Goal: Leave review/rating: Leave review/rating

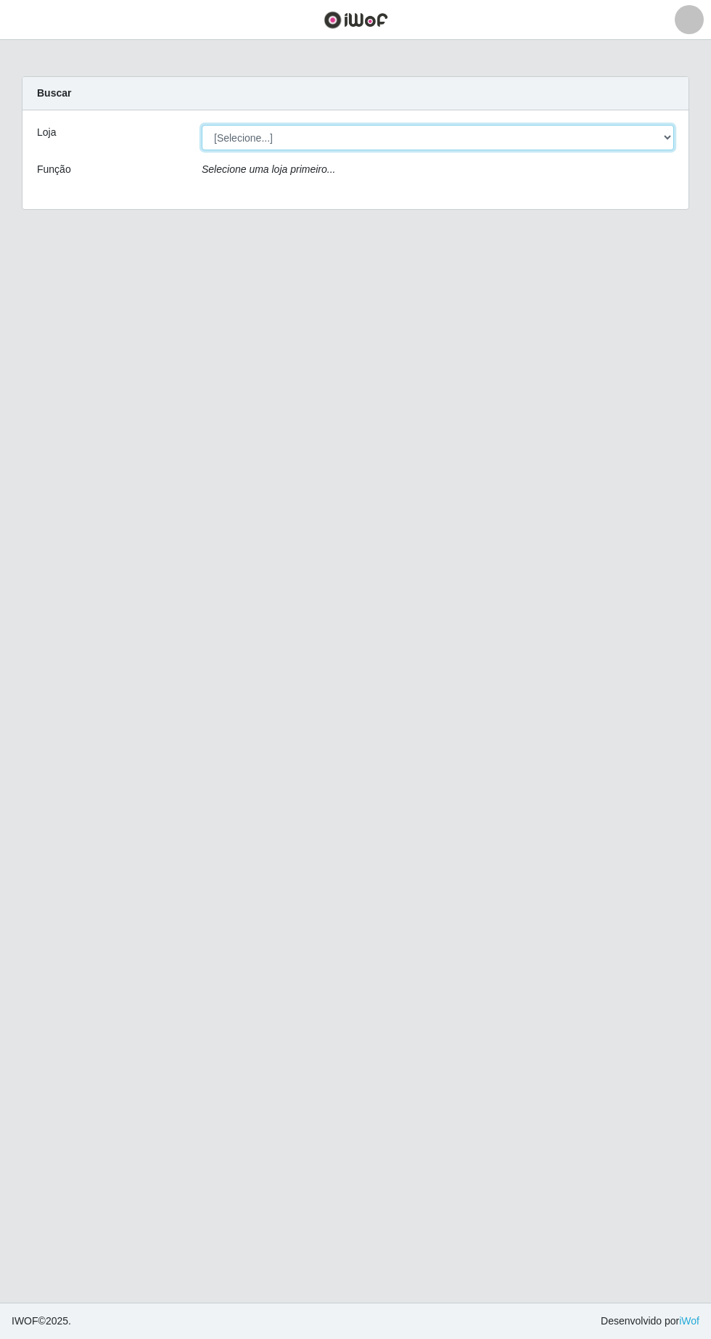
click at [244, 133] on select "[Selecione...] Extrabom - Loja 05 [GEOGRAPHIC_DATA]" at bounding box center [438, 137] width 473 height 25
select select "494"
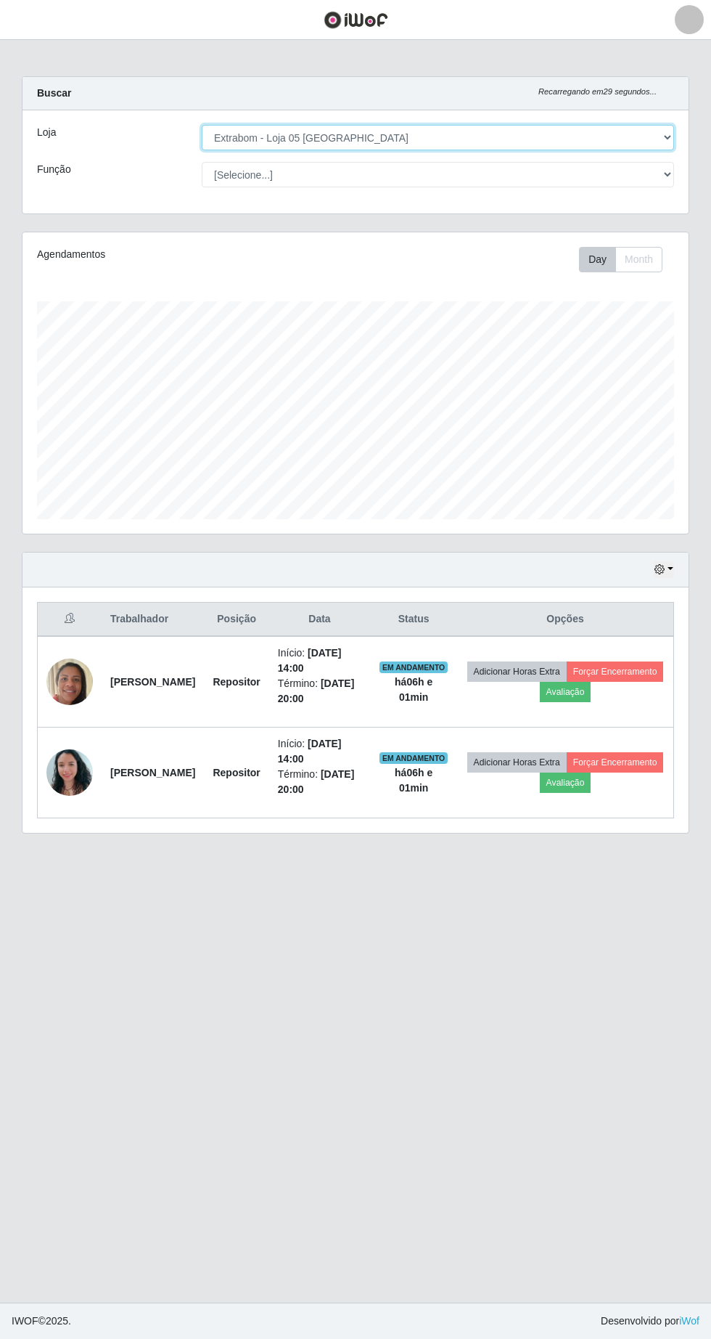
scroll to position [301, 666]
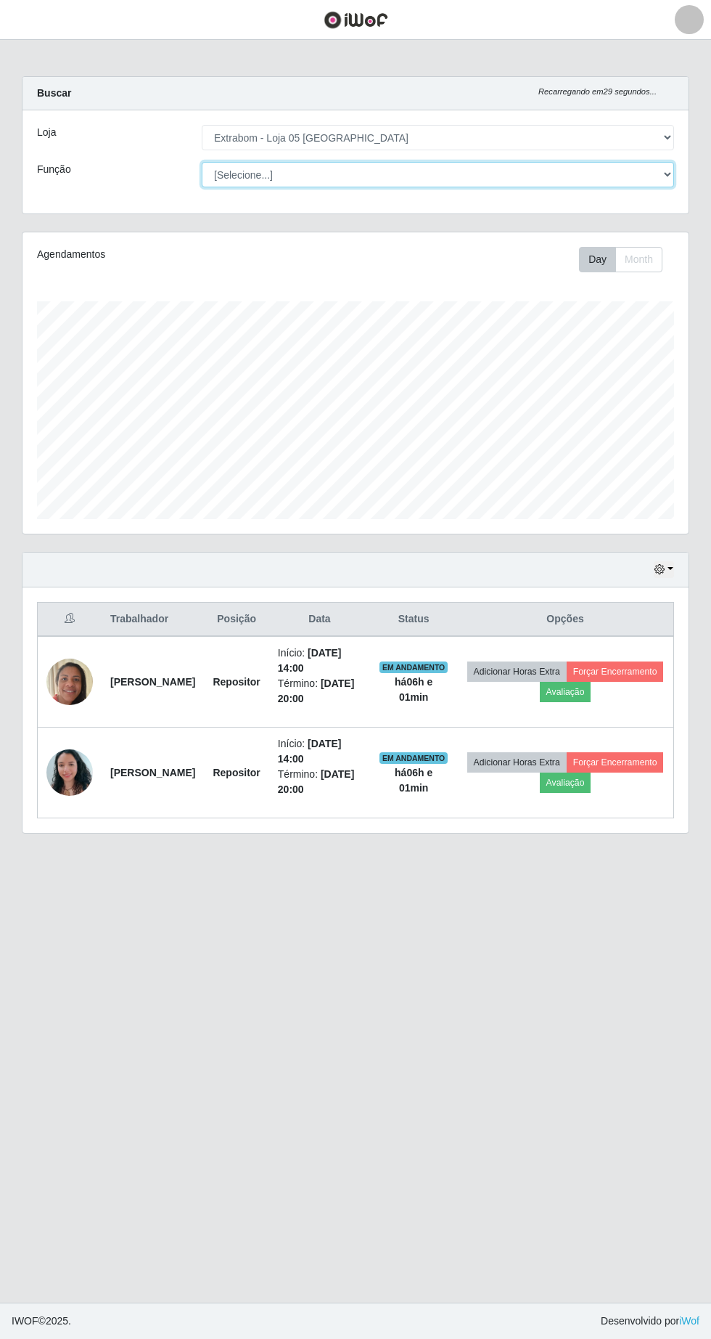
click at [232, 174] on select "[Selecione...] Repositor Repositor + Repositor ++" at bounding box center [438, 174] width 473 height 25
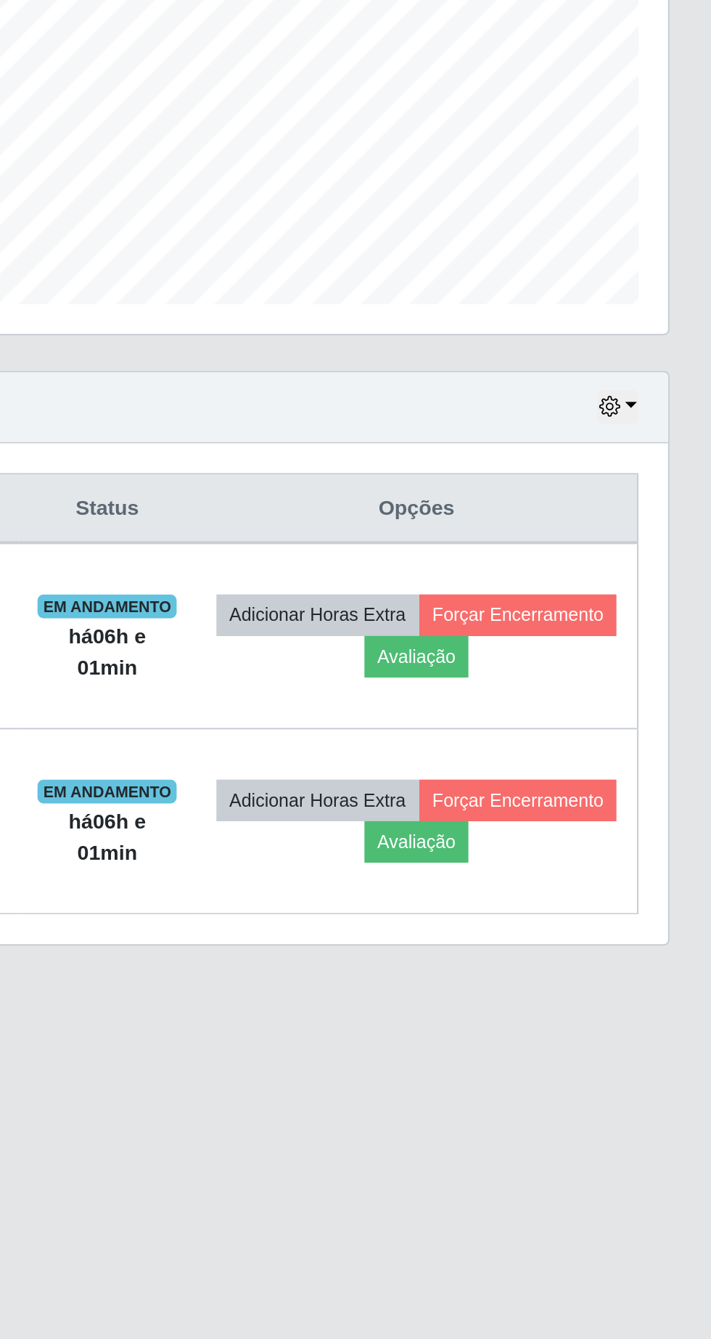
scroll to position [3, 0]
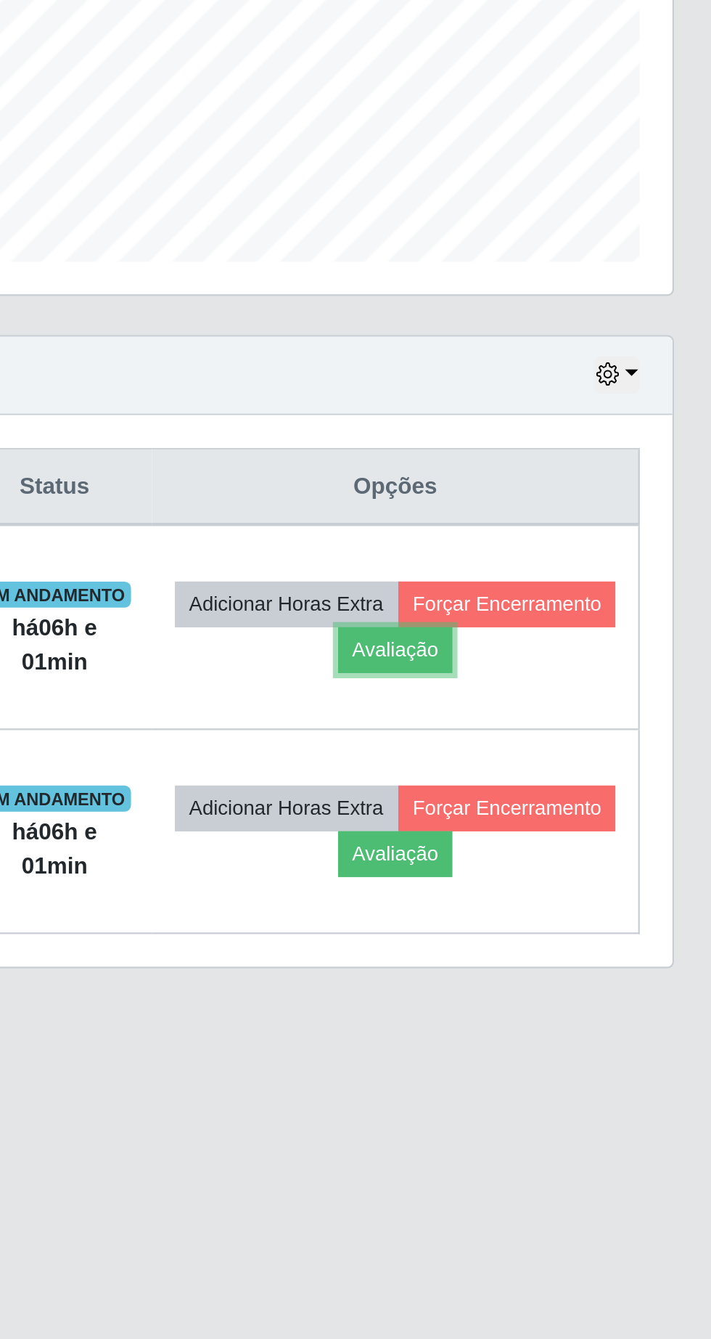
click at [592, 691] on button "Avaliação" at bounding box center [566, 692] width 52 height 20
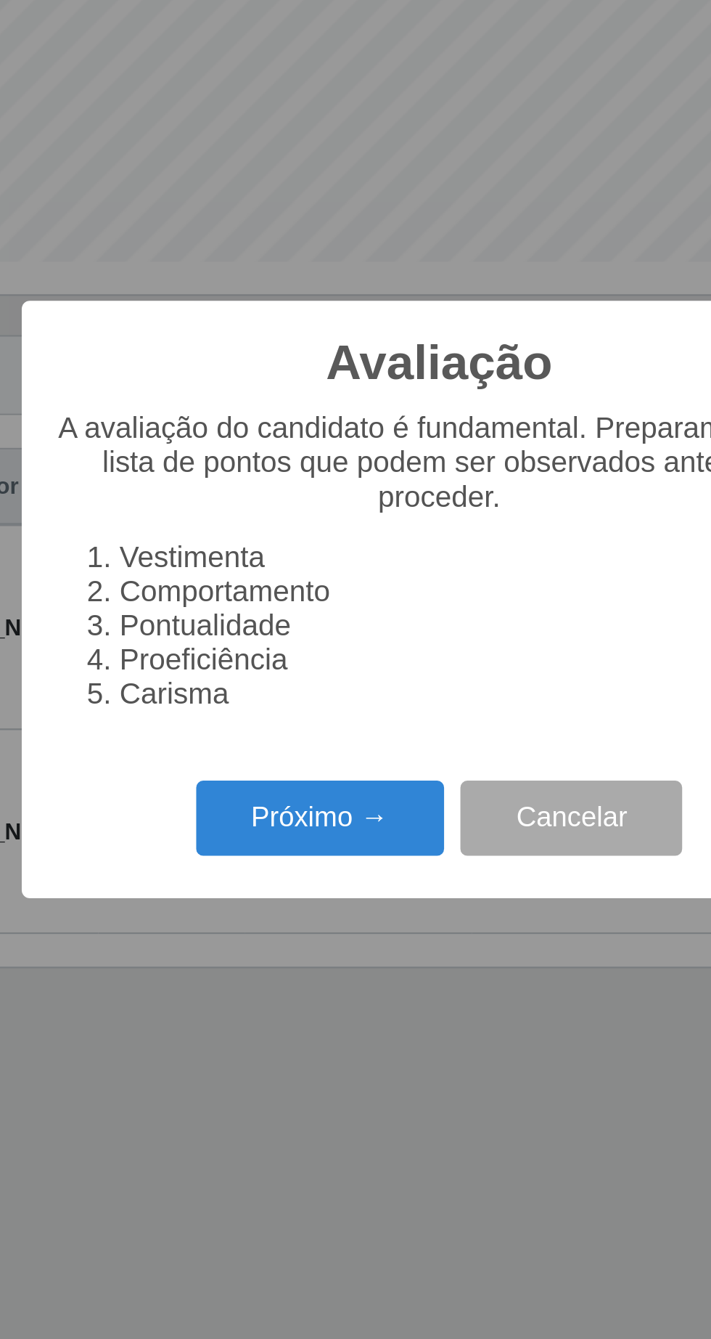
click at [321, 766] on button "Próximo →" at bounding box center [303, 767] width 110 height 34
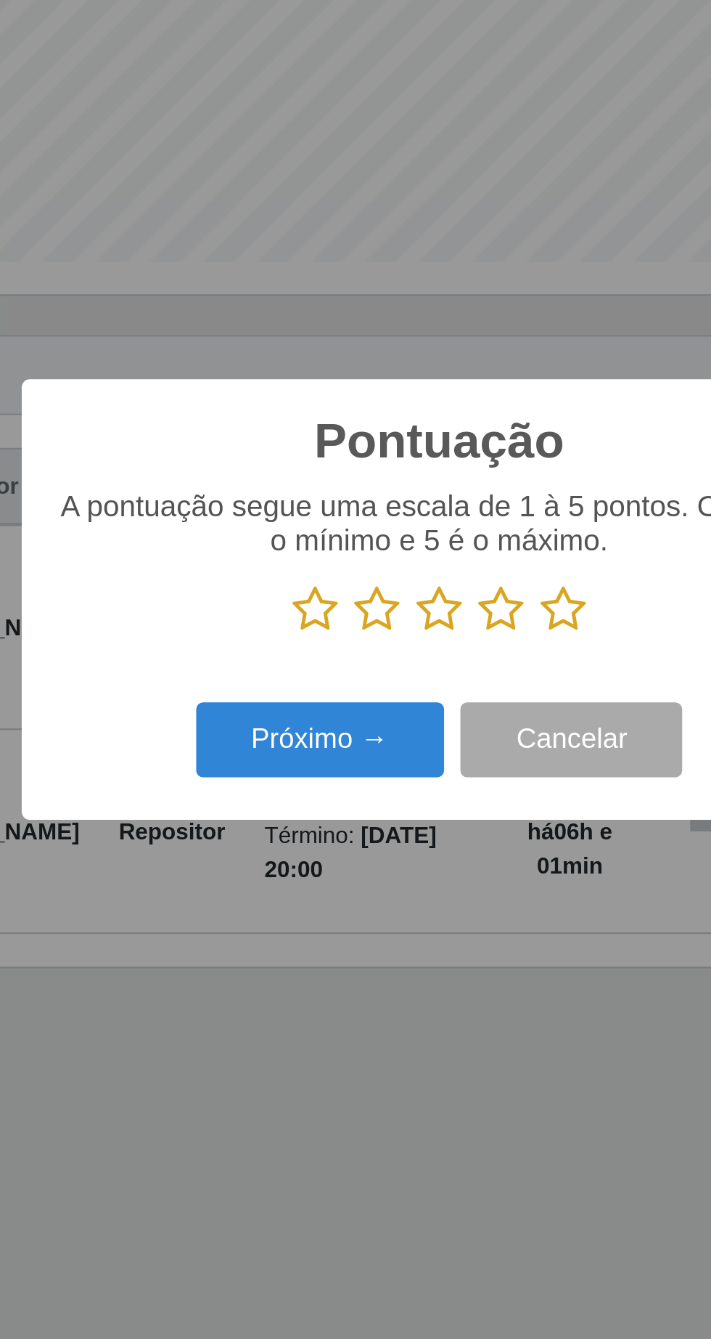
click at [417, 677] on icon at bounding box center [411, 674] width 20 height 22
click at [401, 685] on input "radio" at bounding box center [401, 685] width 0 height 0
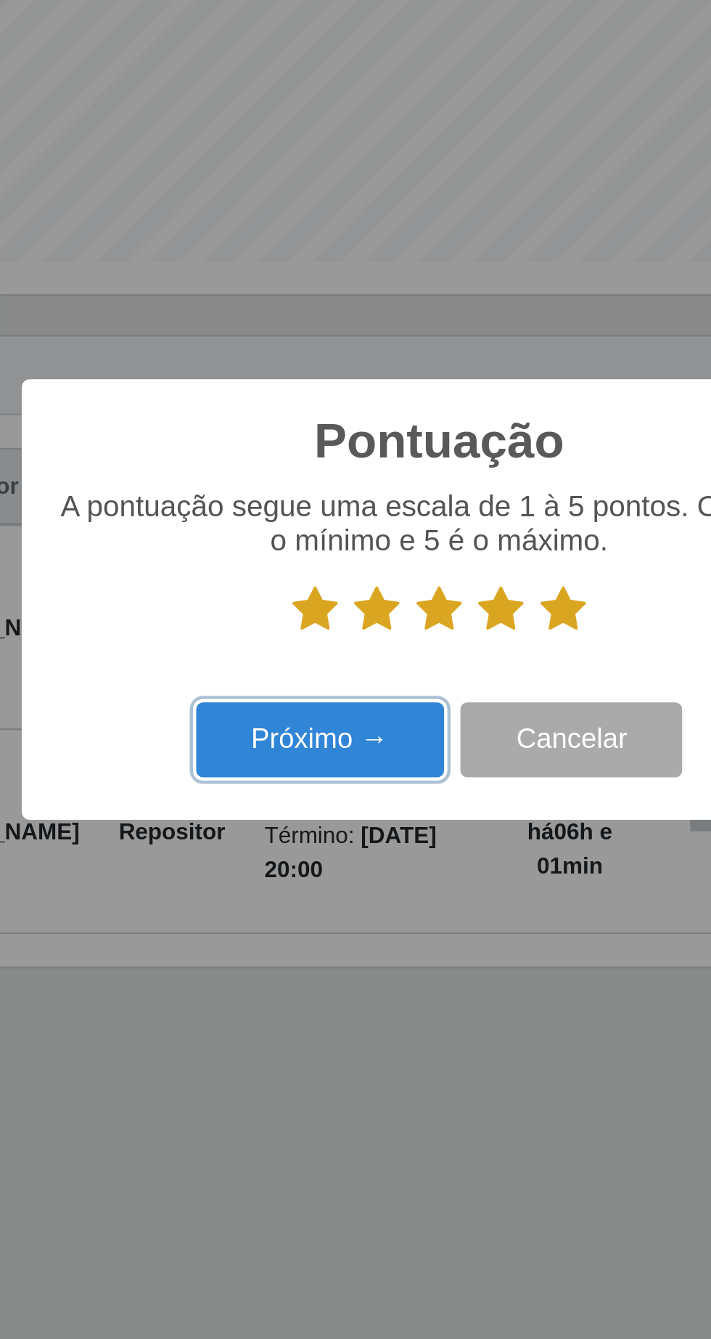
click at [311, 735] on button "Próximo →" at bounding box center [303, 732] width 110 height 34
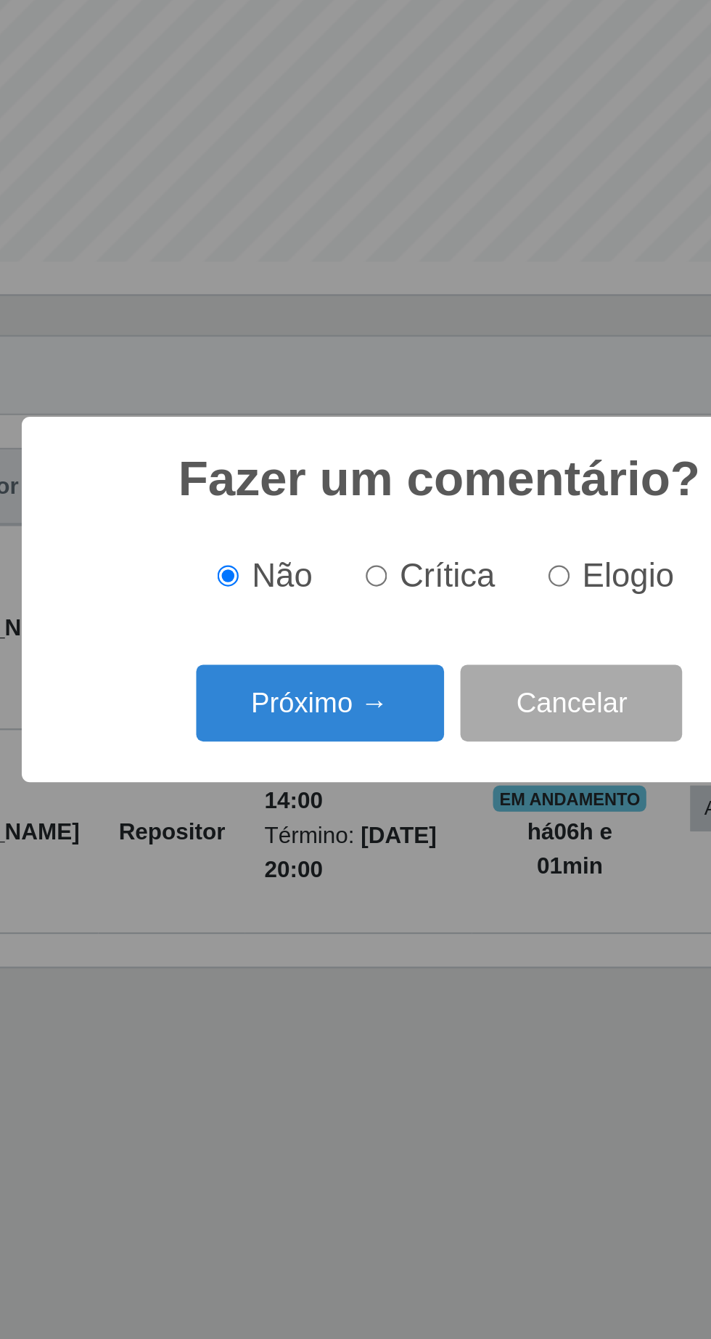
click at [412, 659] on input "Elogio" at bounding box center [408, 658] width 9 height 9
radio input "true"
click at [333, 714] on button "Próximo →" at bounding box center [303, 715] width 110 height 34
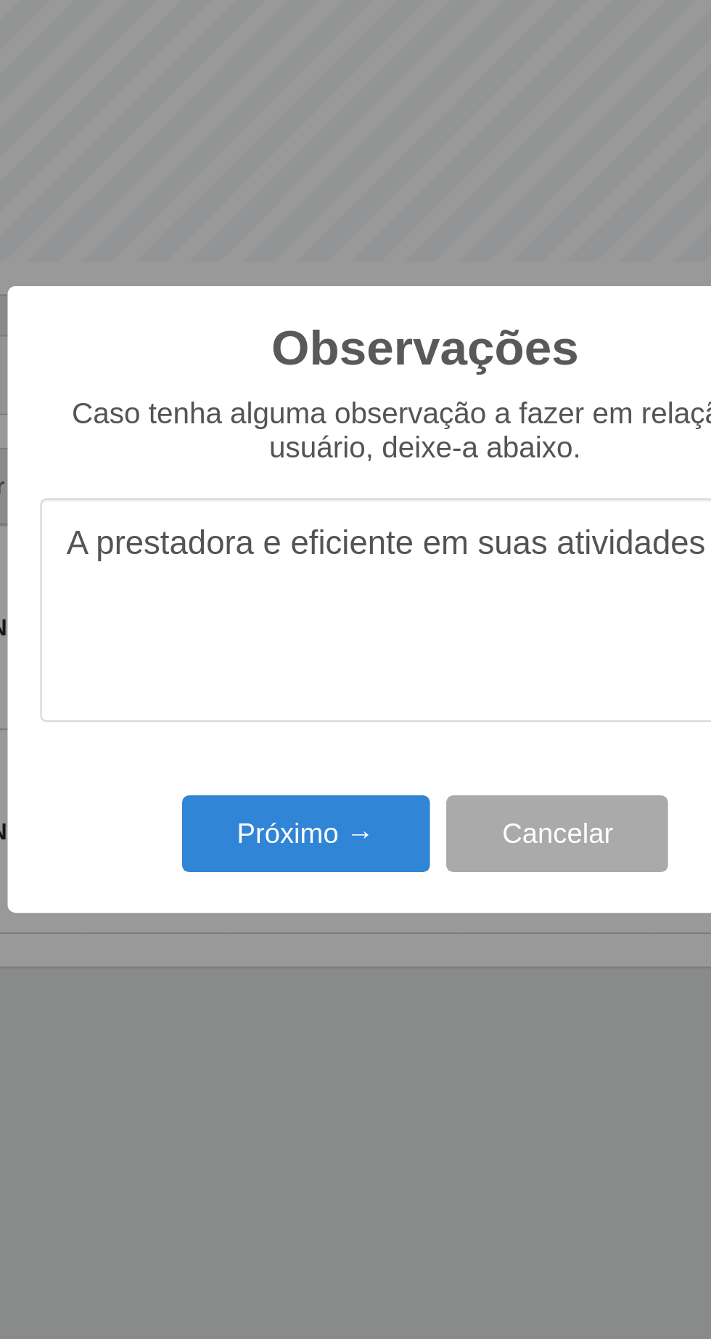
type textarea "A prestadora e eficiente em suas atividades"
click at [319, 764] on button "Próximo →" at bounding box center [303, 773] width 110 height 34
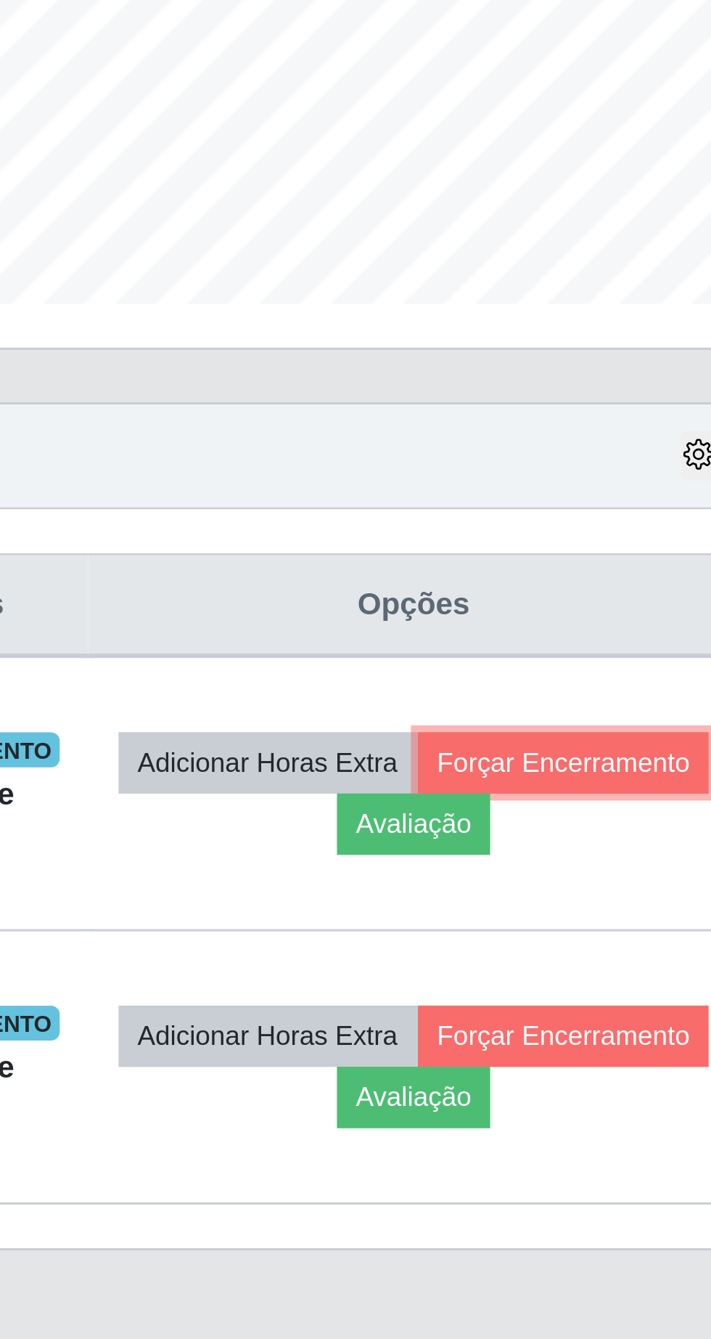
click at [567, 682] on button "Forçar Encerramento" at bounding box center [615, 671] width 97 height 20
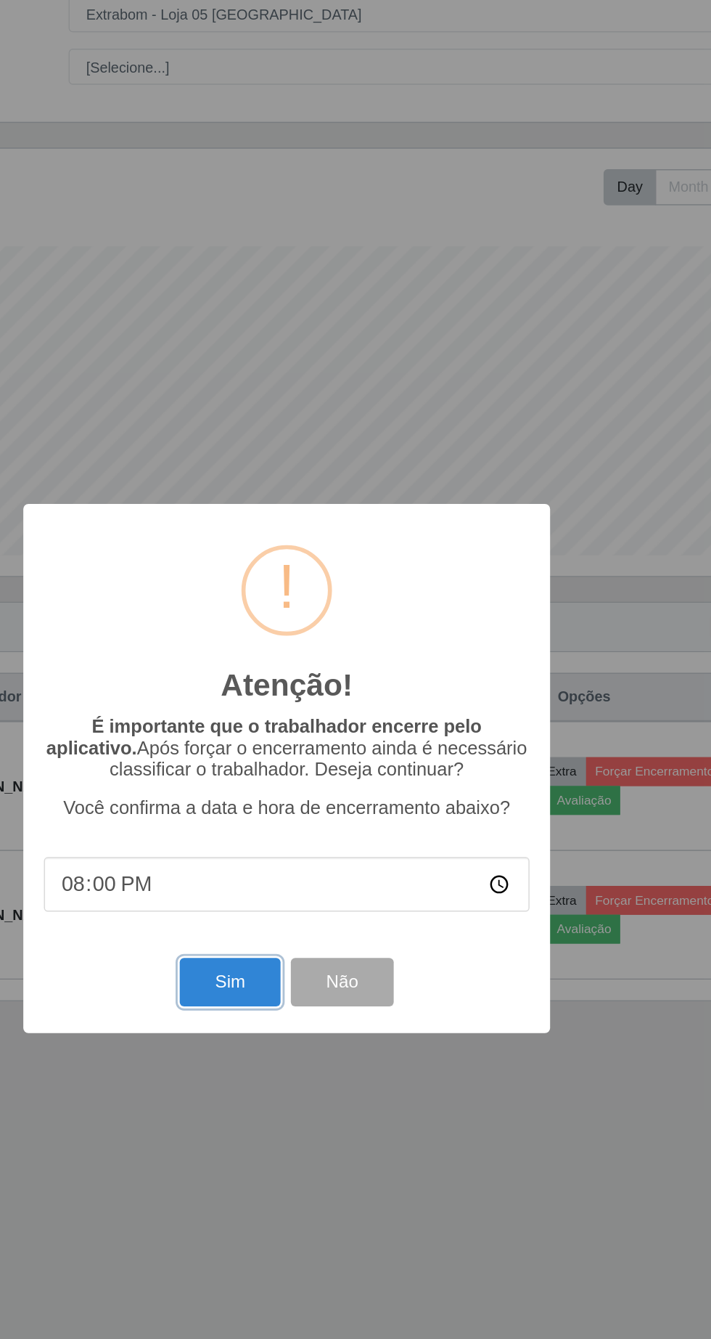
click at [328, 818] on button "Sim" at bounding box center [315, 820] width 70 height 34
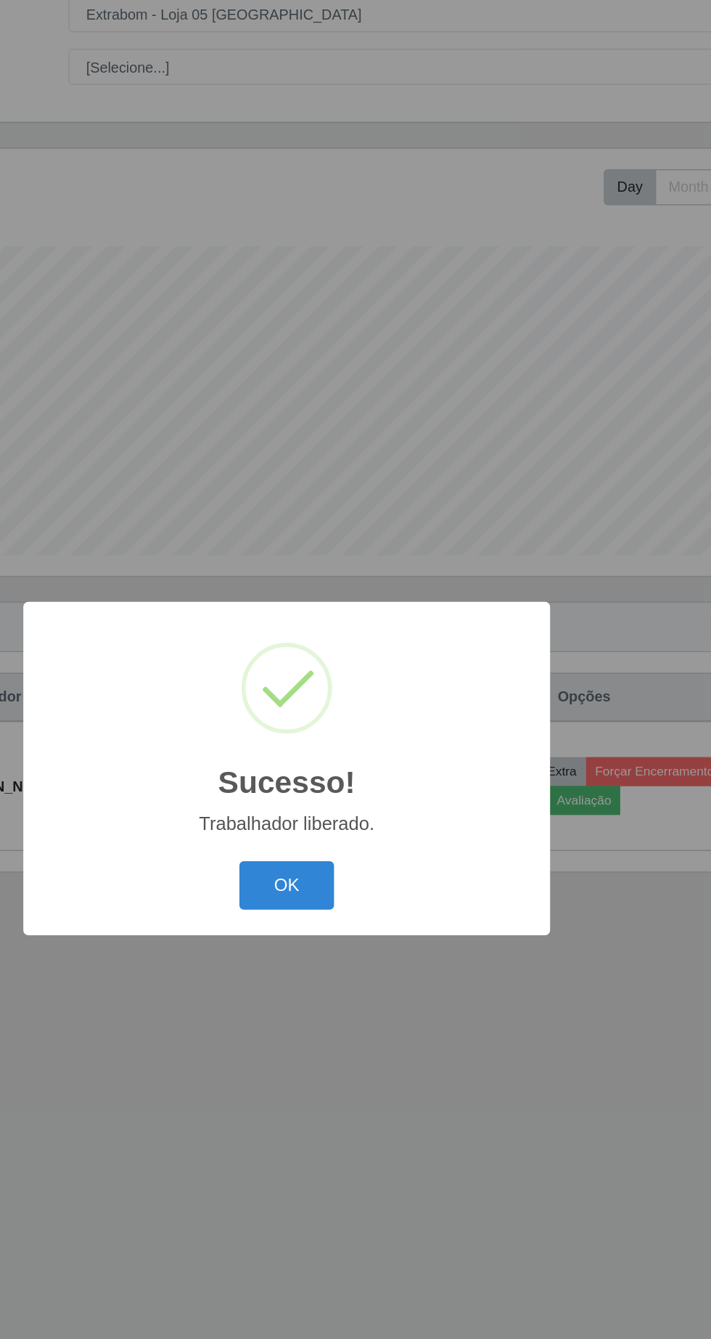
click at [365, 745] on button "OK" at bounding box center [356, 752] width 68 height 34
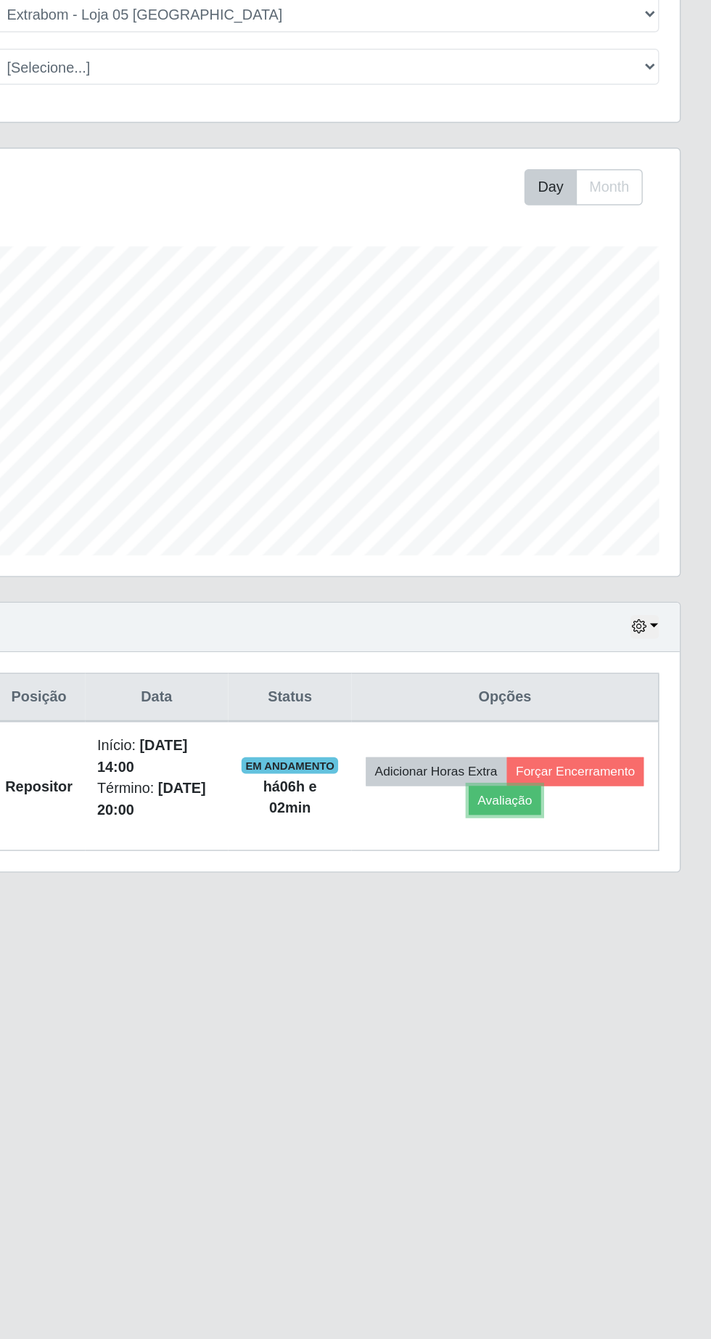
click at [592, 698] on button "Avaliação" at bounding box center [566, 692] width 52 height 20
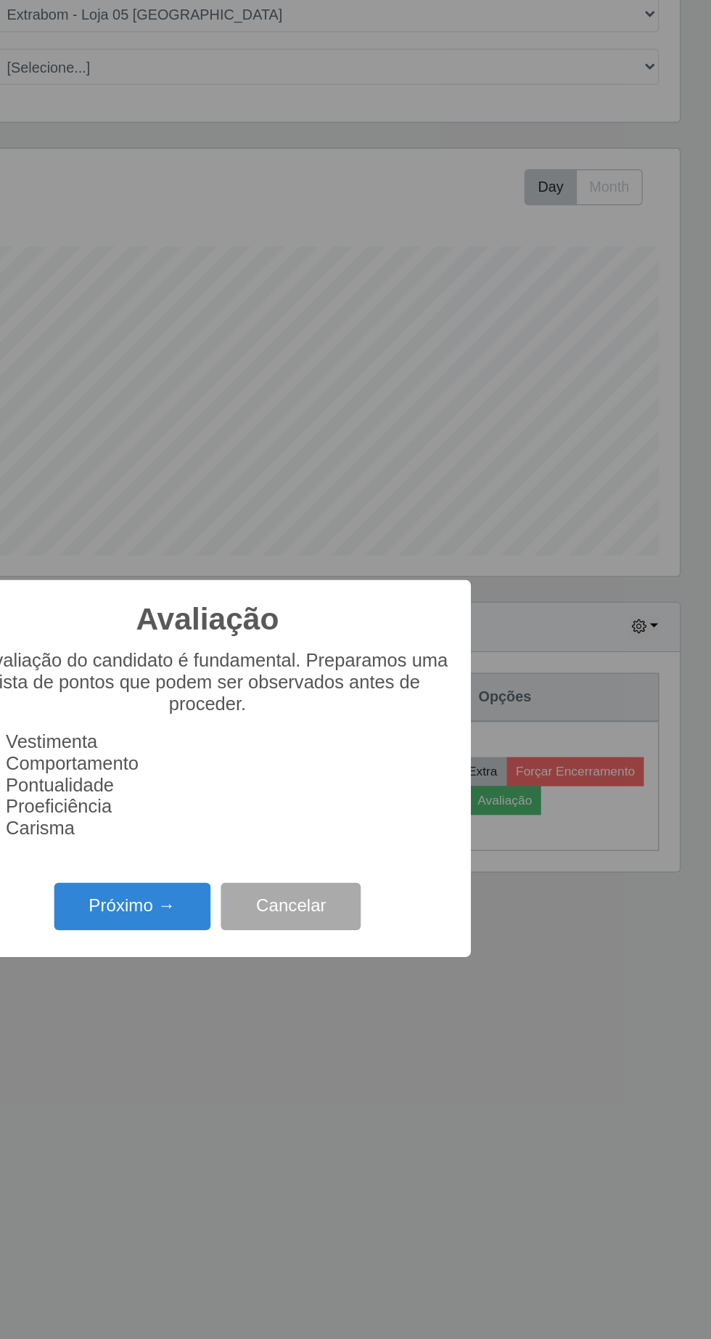
click at [303, 778] on button "Próximo →" at bounding box center [303, 767] width 110 height 34
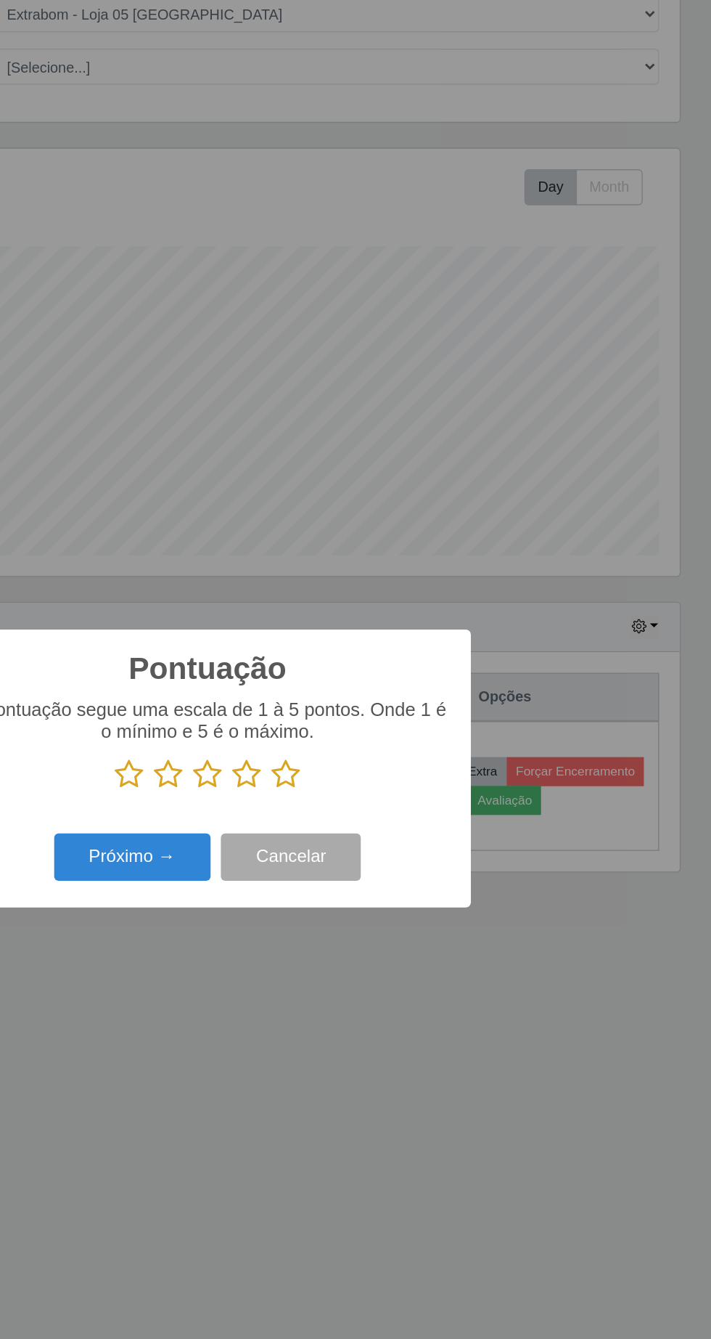
click at [416, 676] on icon at bounding box center [411, 674] width 20 height 22
click at [401, 685] on input "radio" at bounding box center [401, 685] width 0 height 0
click at [319, 735] on button "Próximo →" at bounding box center [303, 732] width 110 height 34
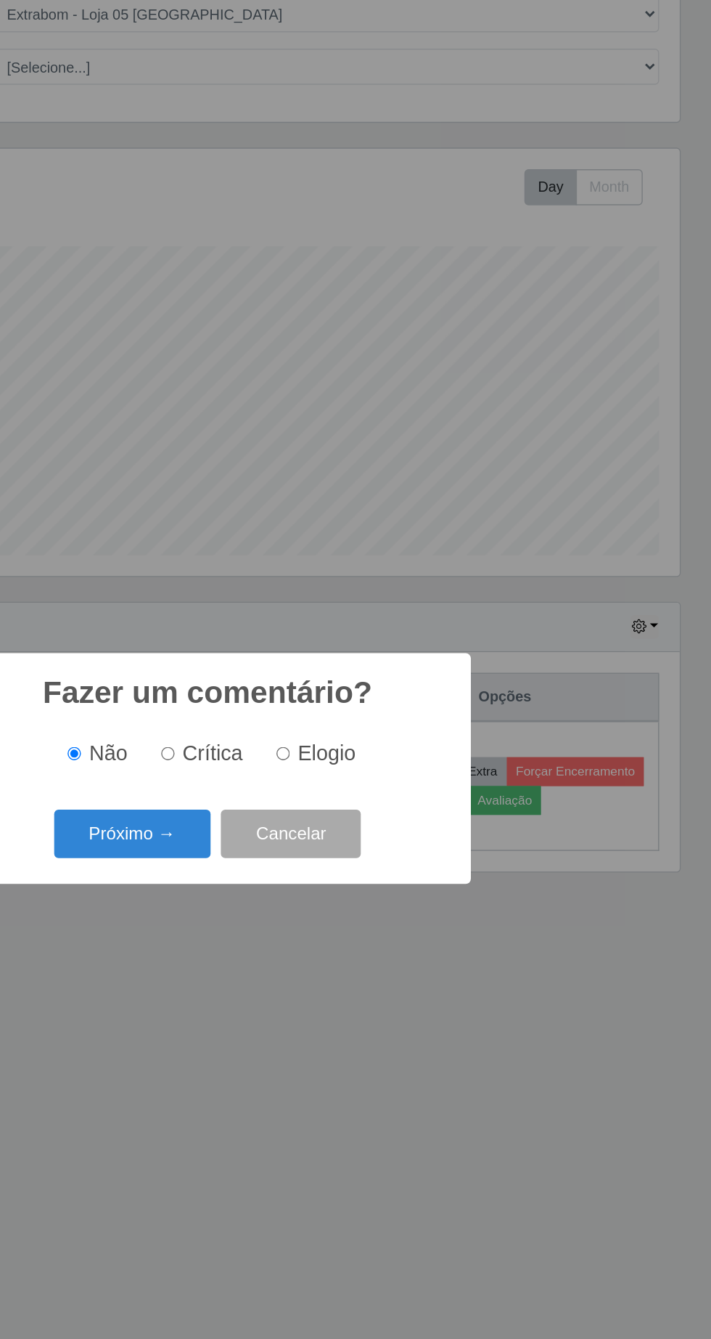
click at [414, 658] on input "Elogio" at bounding box center [408, 658] width 9 height 9
radio input "true"
click at [308, 725] on button "Próximo →" at bounding box center [303, 715] width 110 height 34
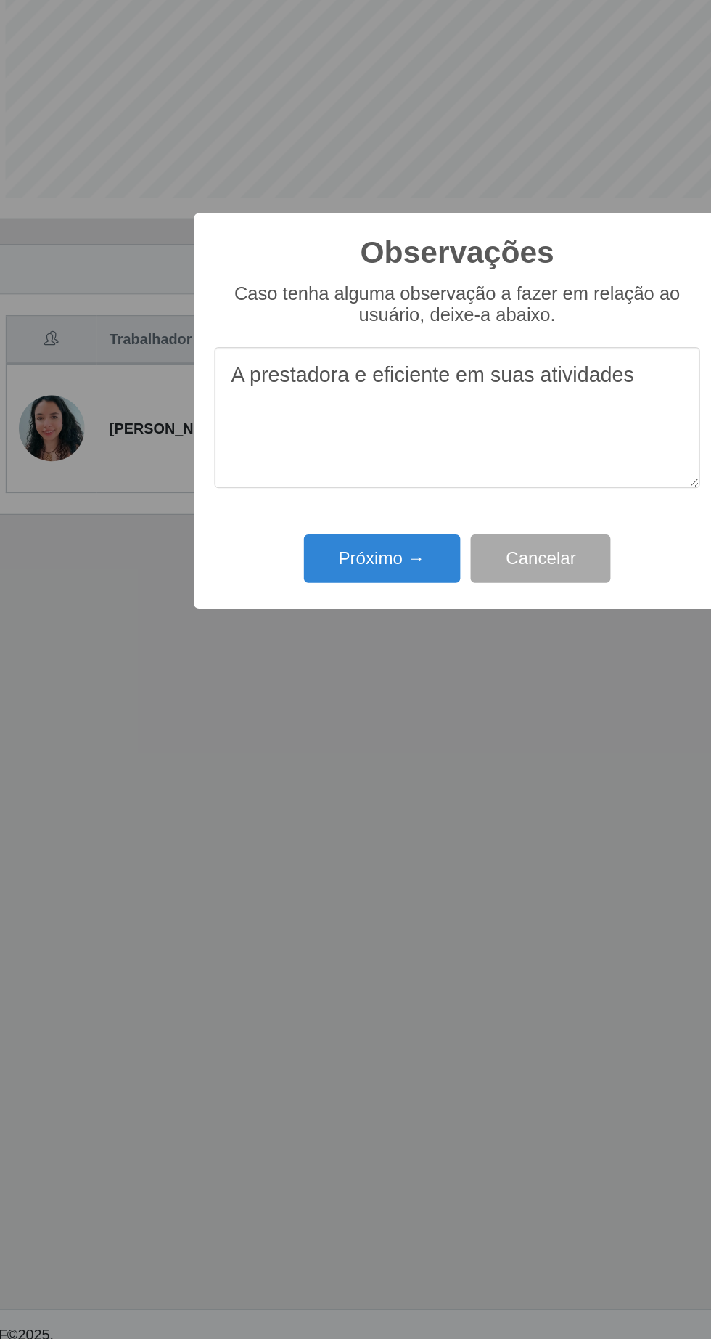
type textarea "A prestadora e eficiente em suas atividades"
click at [293, 789] on button "Próximo →" at bounding box center [303, 773] width 110 height 34
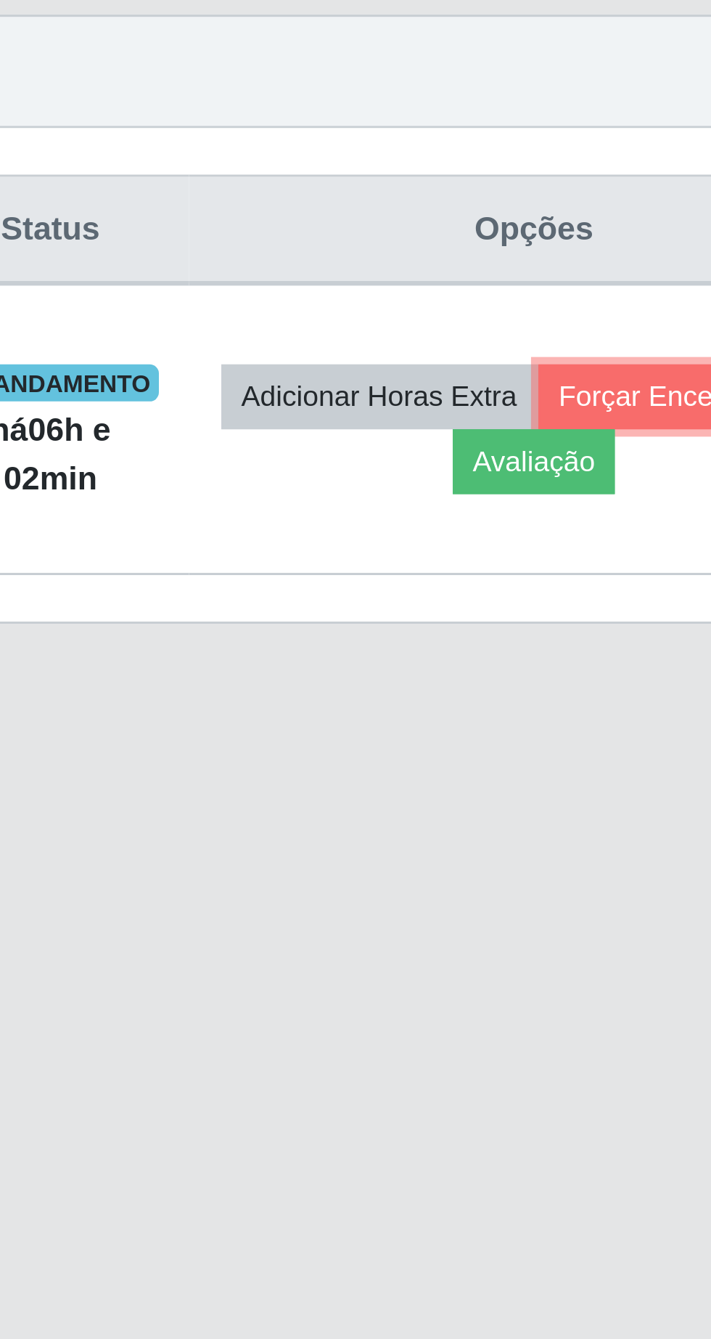
click at [567, 682] on button "Forçar Encerramento" at bounding box center [615, 671] width 97 height 20
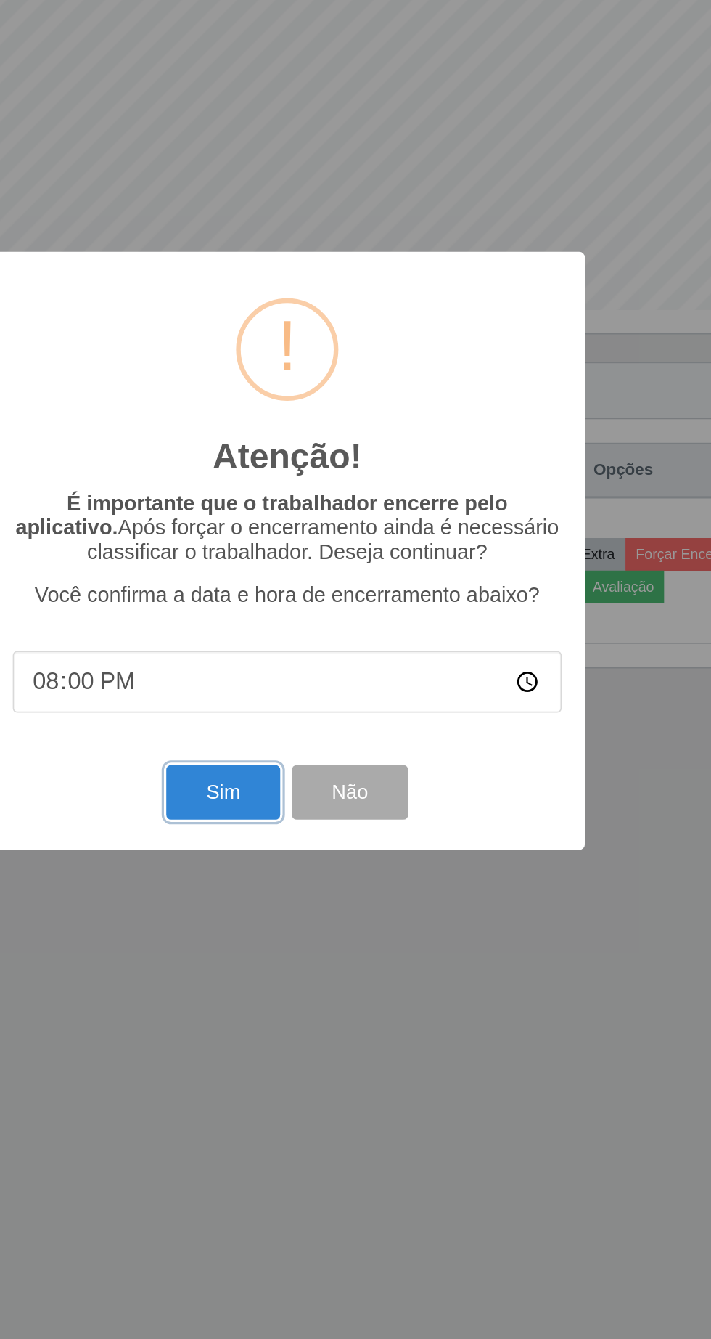
click at [306, 824] on button "Sim" at bounding box center [315, 820] width 70 height 34
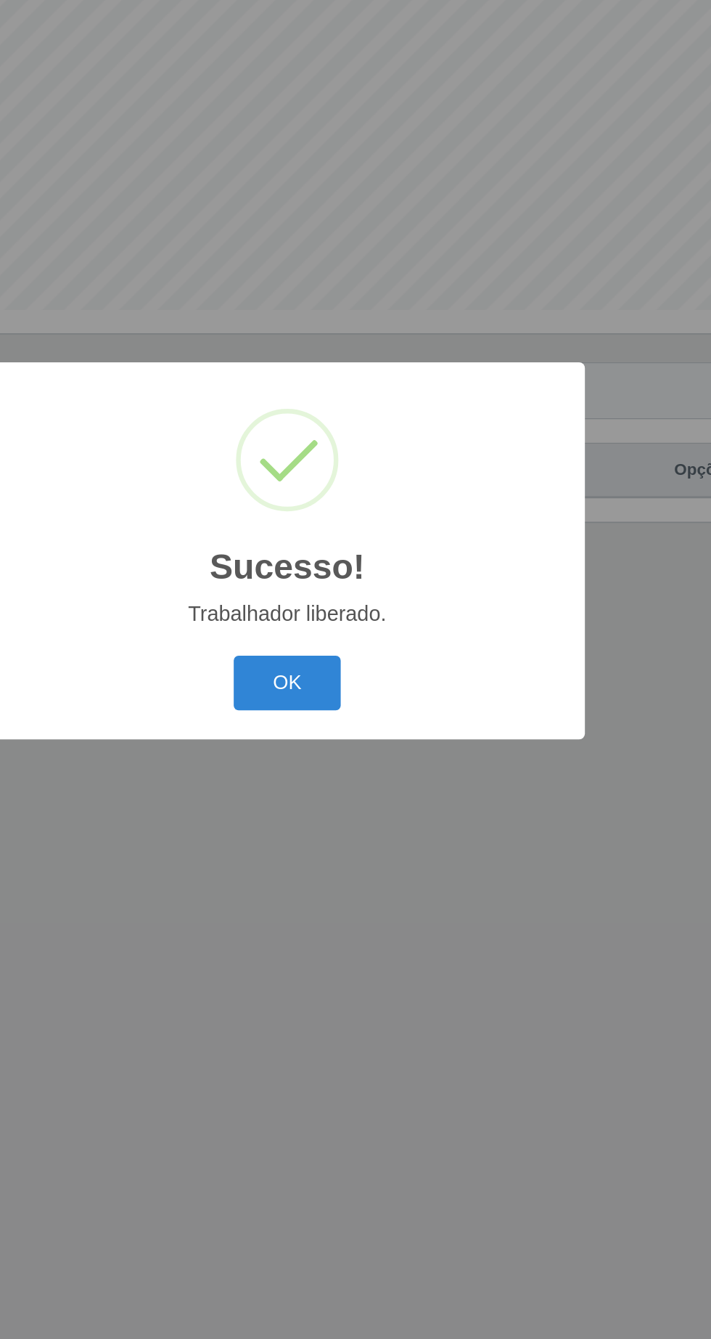
click at [368, 760] on button "OK" at bounding box center [356, 752] width 68 height 34
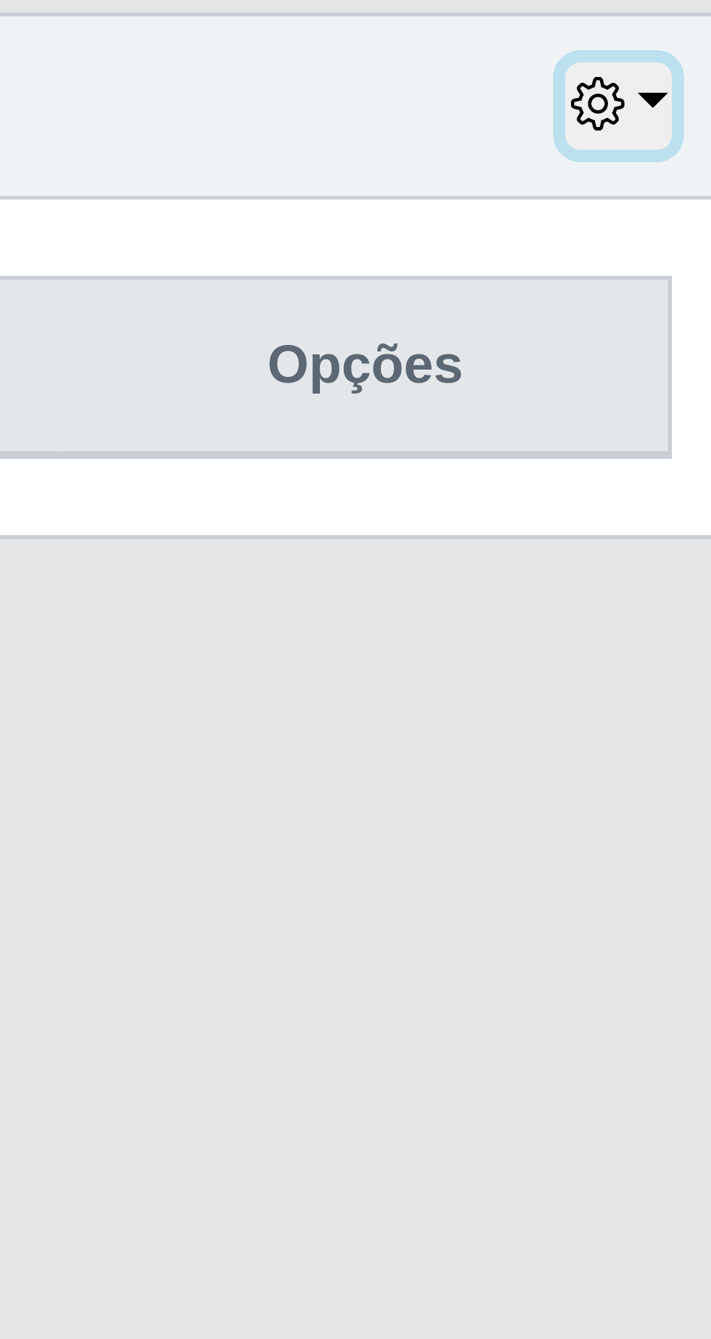
click at [672, 566] on button "button" at bounding box center [664, 569] width 20 height 17
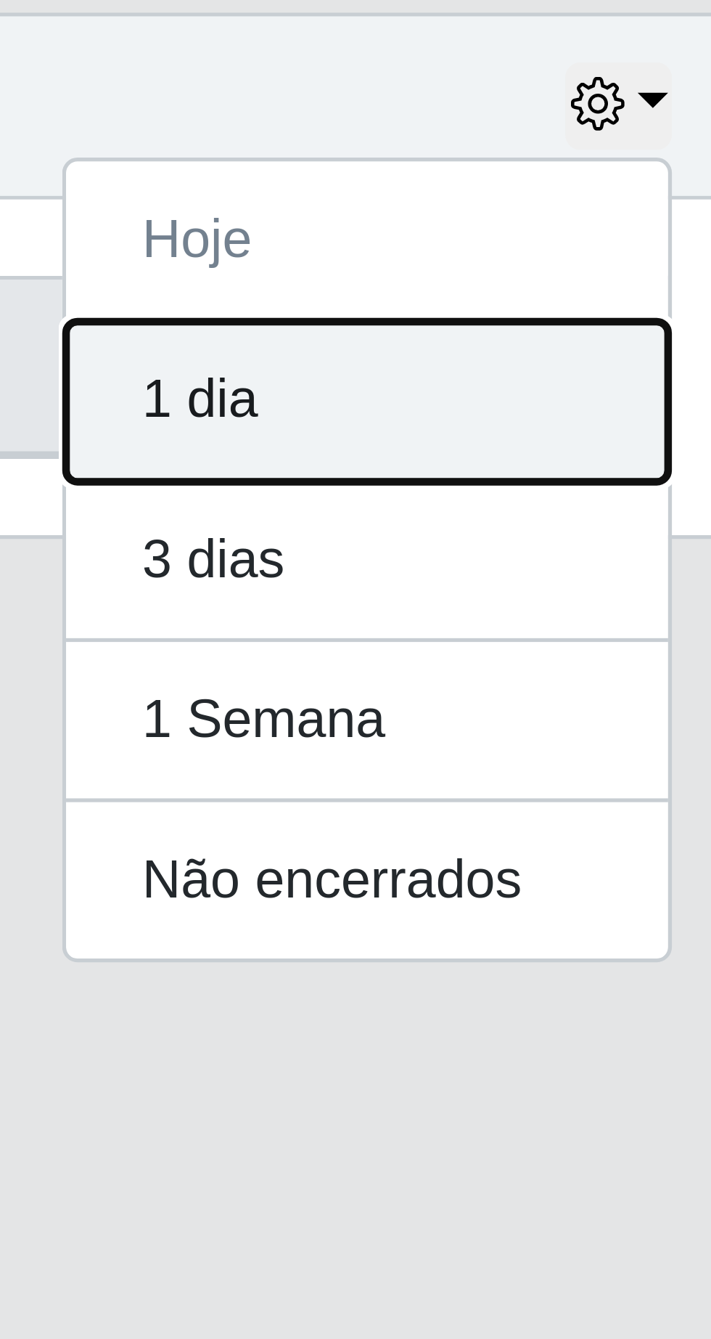
click at [609, 627] on button "1 dia" at bounding box center [616, 626] width 115 height 30
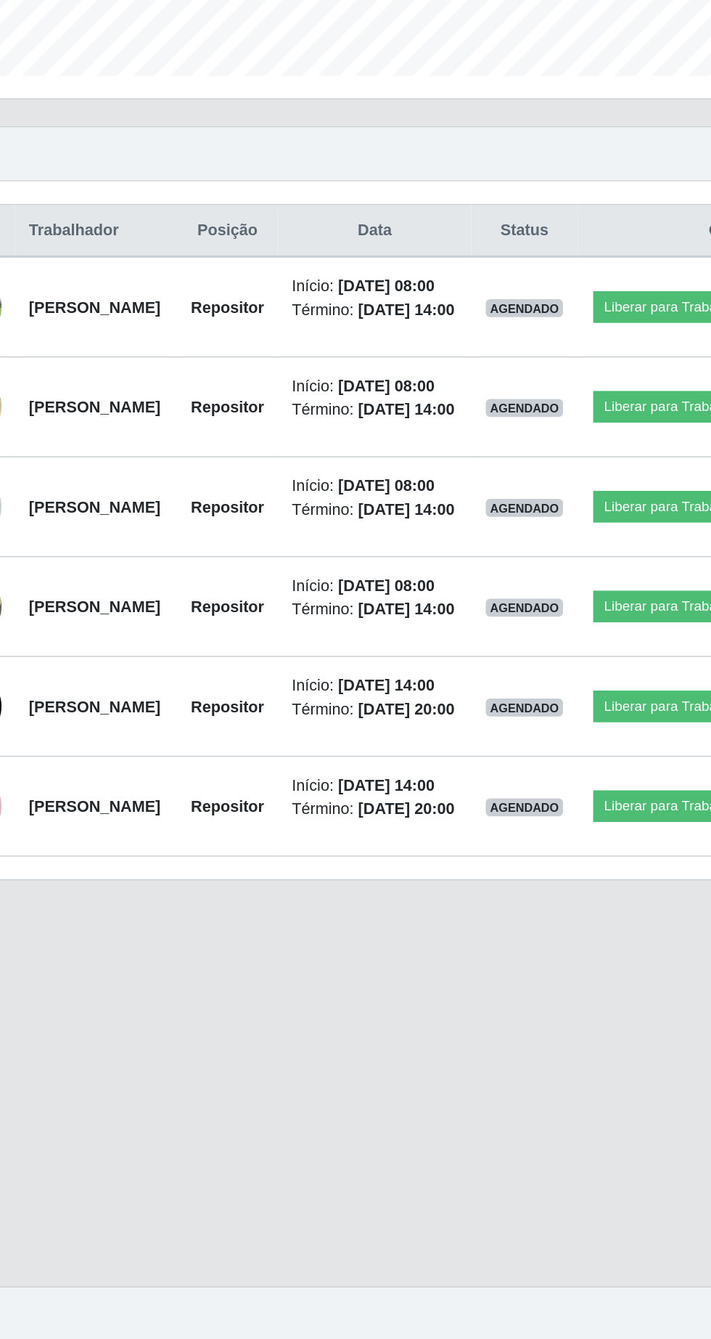
scroll to position [86, 0]
